Goal: Communication & Community: Answer question/provide support

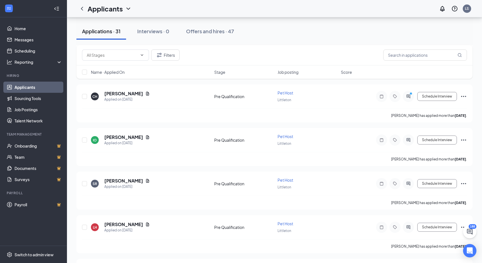
scroll to position [1070, 0]
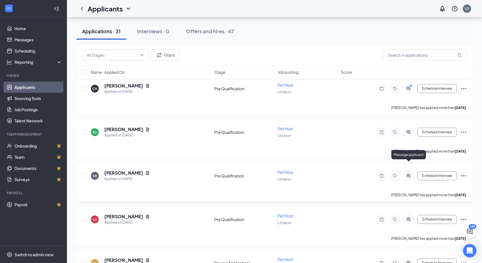
click at [409, 174] on icon "ActiveChat" at bounding box center [408, 176] width 4 height 4
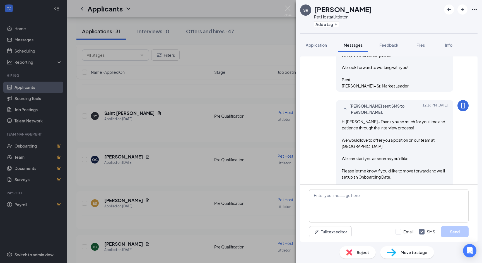
scroll to position [516, 0]
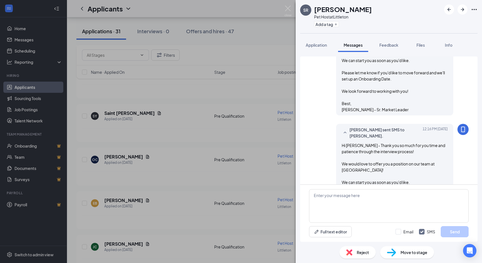
scroll to position [516, 0]
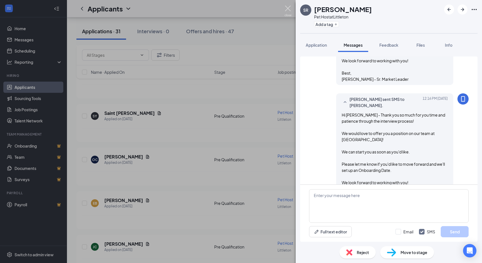
click at [286, 5] on div "SR Sarah Reece Pet Host at Littleton Add a tag Application Messages Feedback Fi…" at bounding box center [241, 131] width 482 height 263
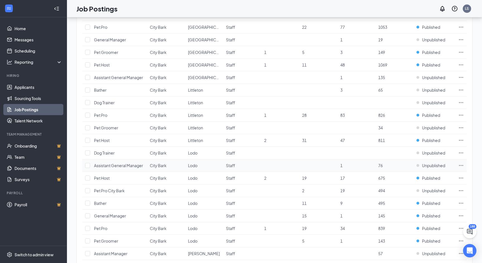
scroll to position [278, 0]
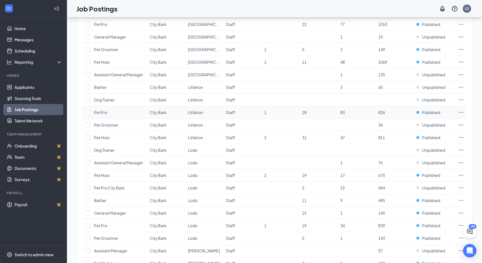
click at [460, 111] on icon "Ellipses" at bounding box center [461, 112] width 6 height 6
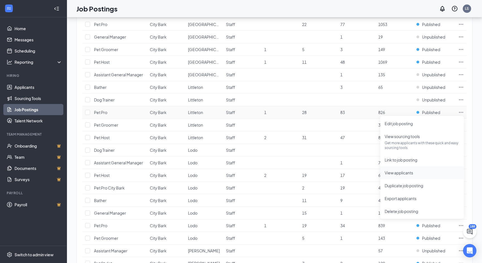
click at [402, 172] on span "View applicants" at bounding box center [399, 172] width 28 height 5
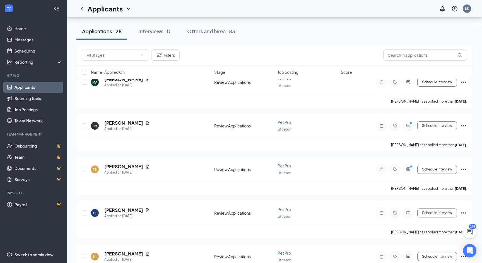
scroll to position [904, 0]
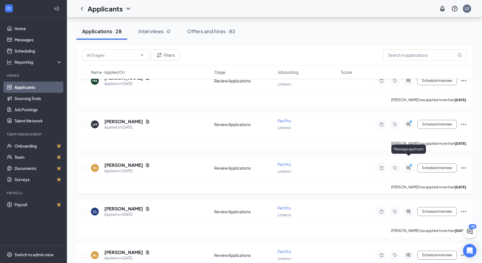
click at [406, 166] on icon "ActiveChat" at bounding box center [408, 168] width 4 height 4
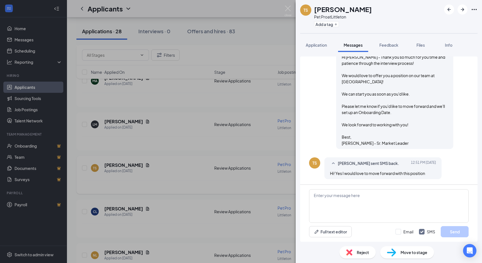
scroll to position [590, 0]
click at [365, 202] on textarea at bounding box center [389, 205] width 160 height 33
type textarea "Wonderful! When would you like to start?"
click at [457, 230] on button "Send" at bounding box center [455, 231] width 28 height 11
click at [285, 6] on img at bounding box center [288, 11] width 7 height 11
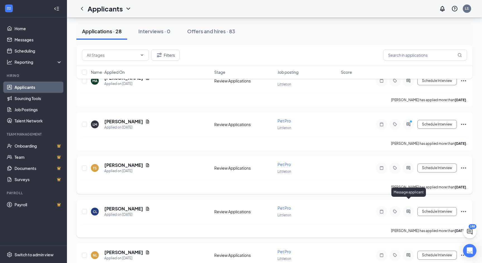
click at [407, 209] on icon "ActiveChat" at bounding box center [408, 211] width 7 height 4
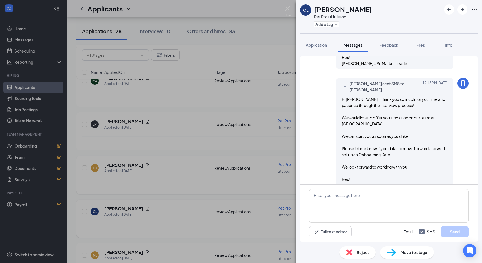
scroll to position [233, 0]
click at [288, 8] on img at bounding box center [288, 11] width 7 height 11
